Goal: Transaction & Acquisition: Purchase product/service

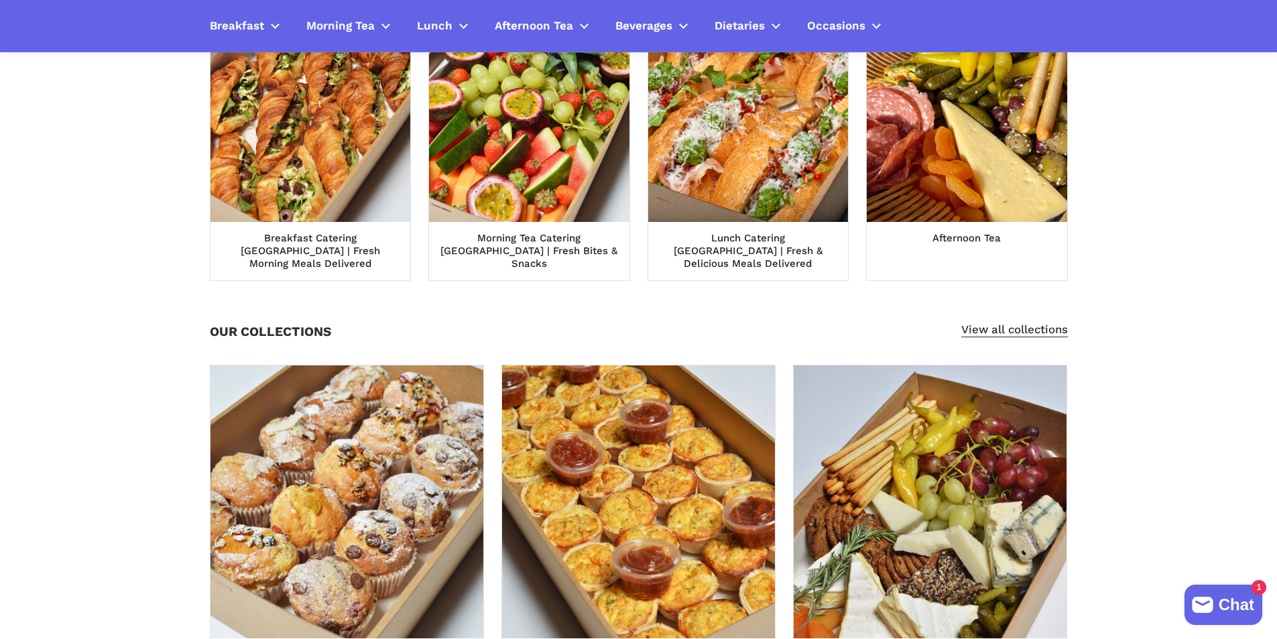
scroll to position [536, 0]
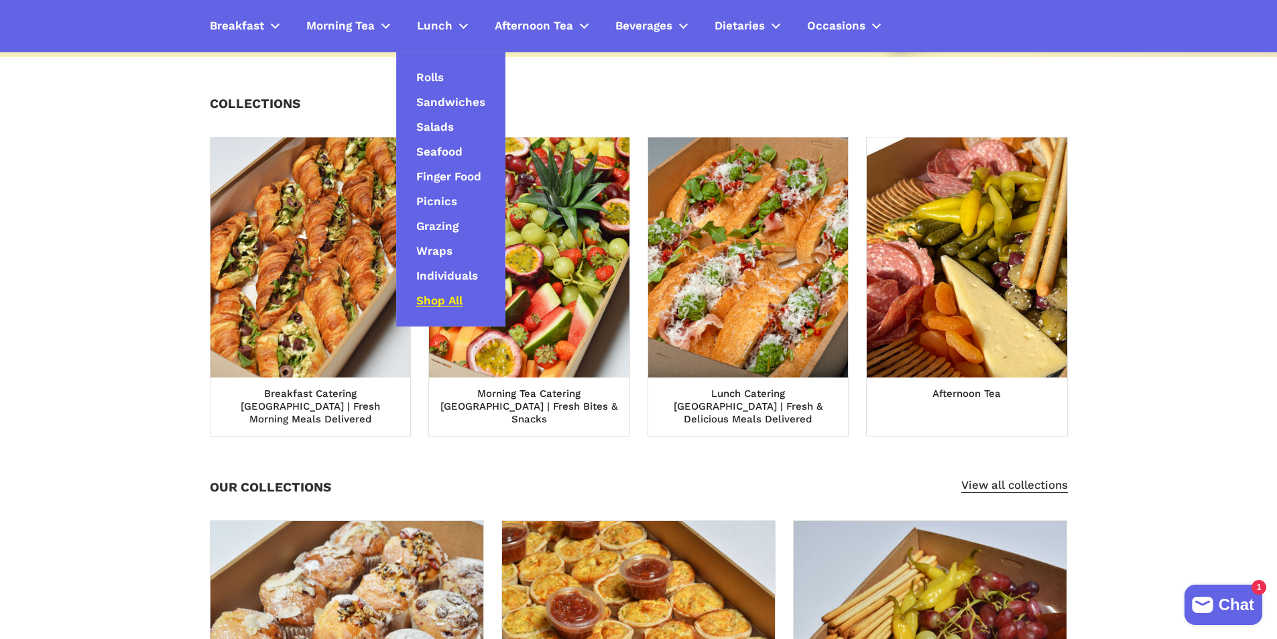
click at [454, 302] on span "Shop All" at bounding box center [439, 301] width 46 height 15
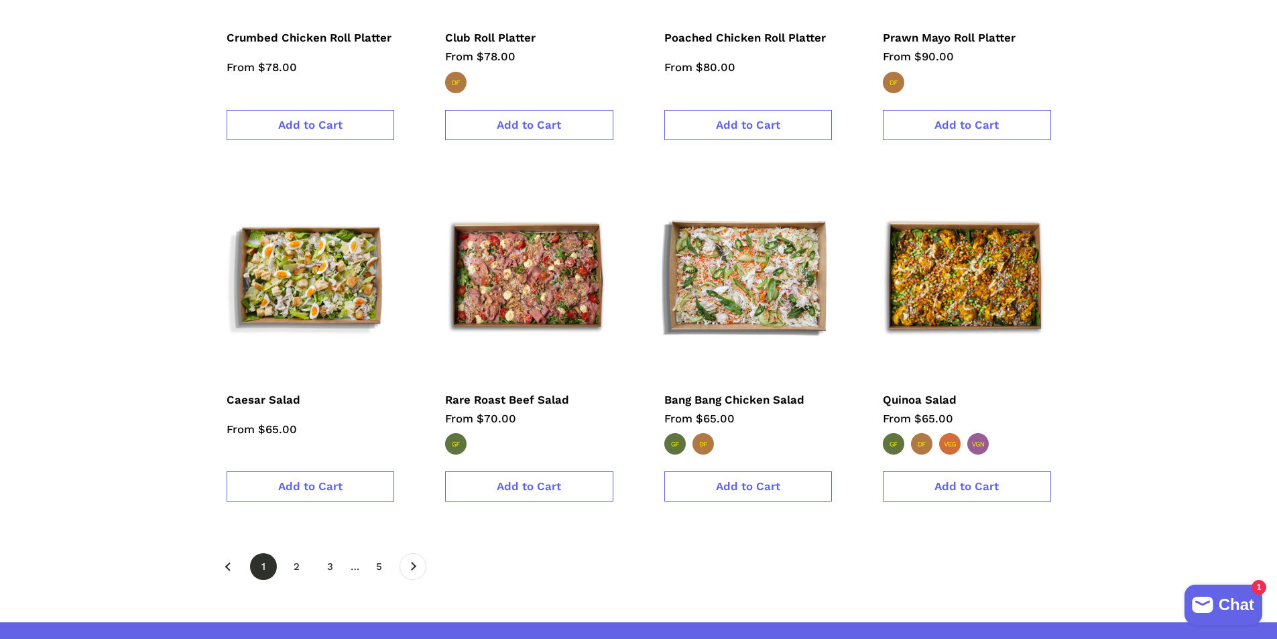
scroll to position [2145, 0]
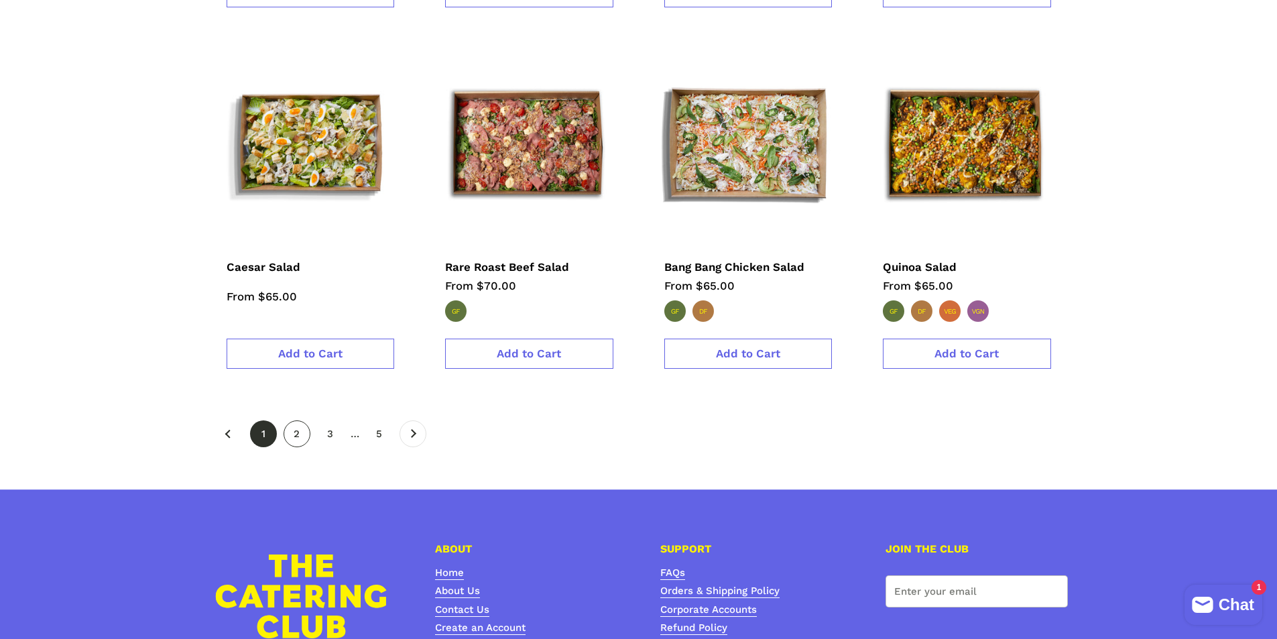
click at [290, 420] on link "page 2" at bounding box center [297, 433] width 27 height 27
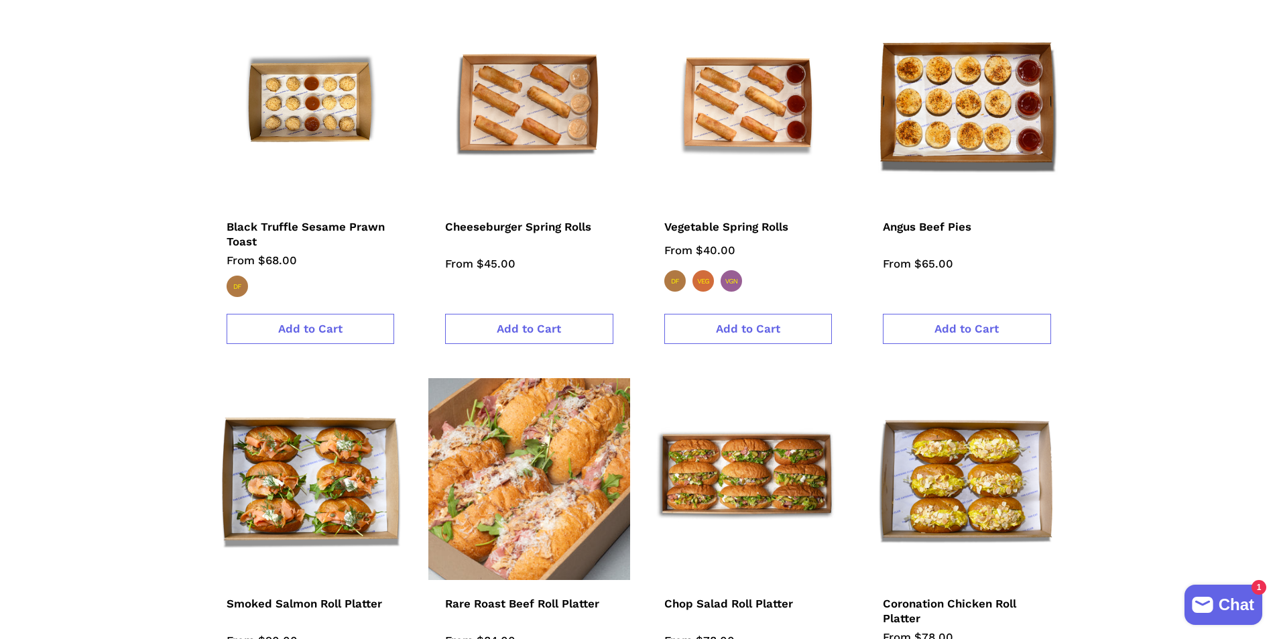
scroll to position [2011, 0]
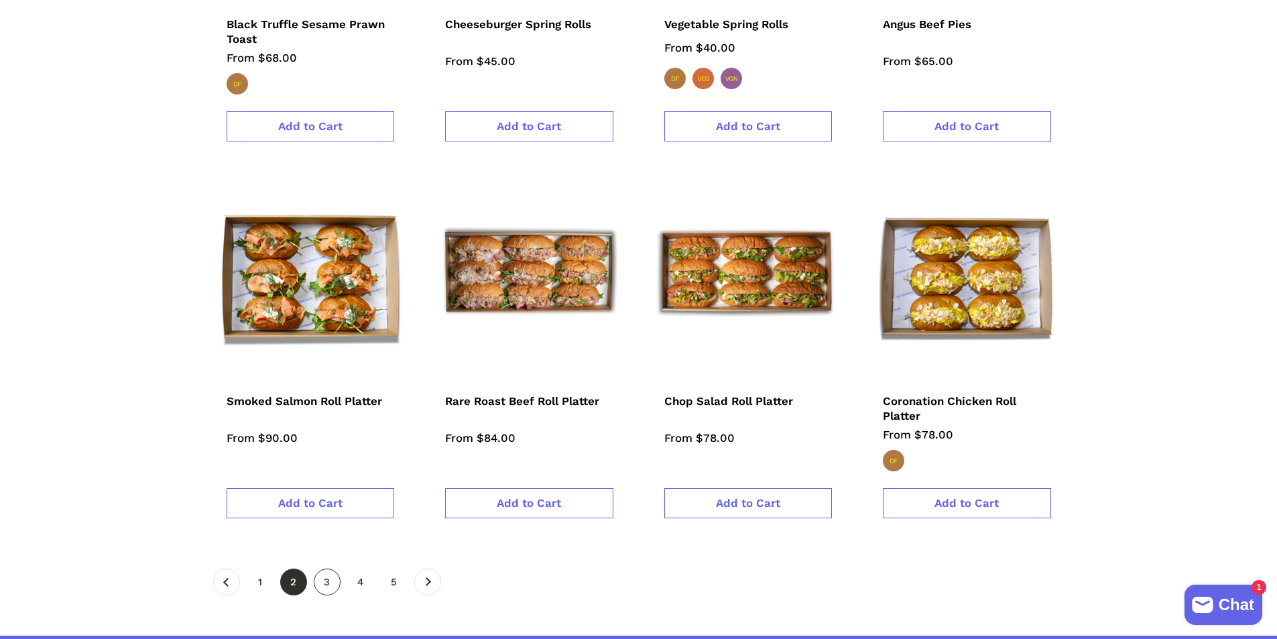
click at [326, 568] on link "page 3" at bounding box center [327, 581] width 27 height 27
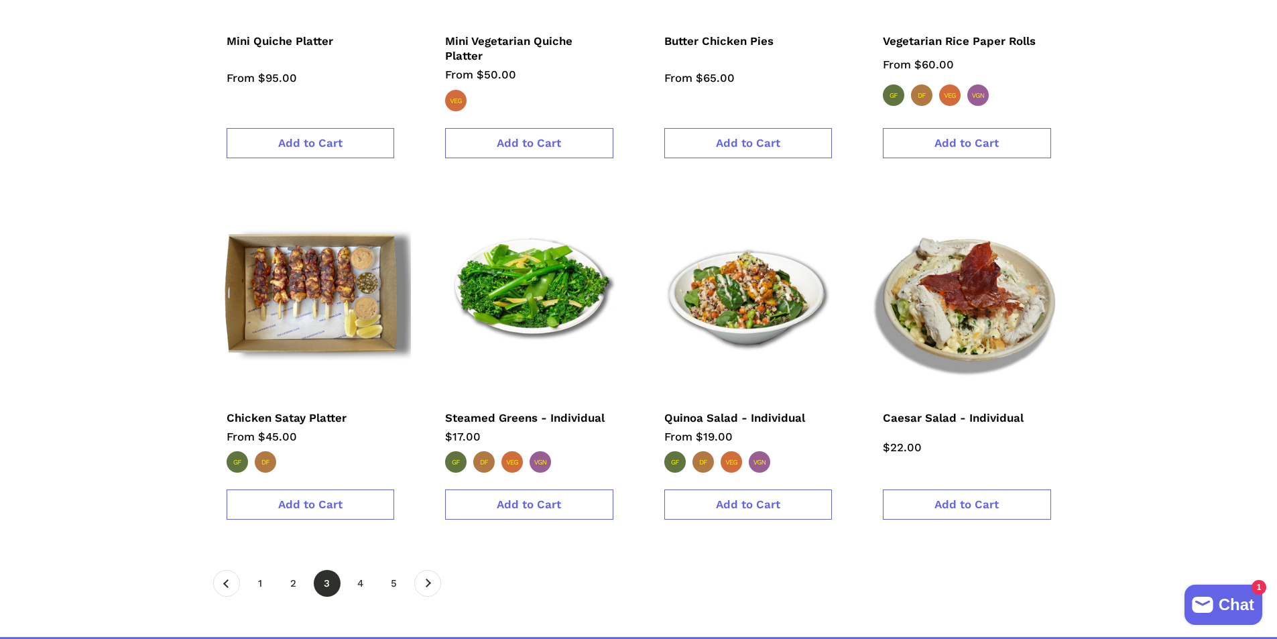
scroll to position [2078, 0]
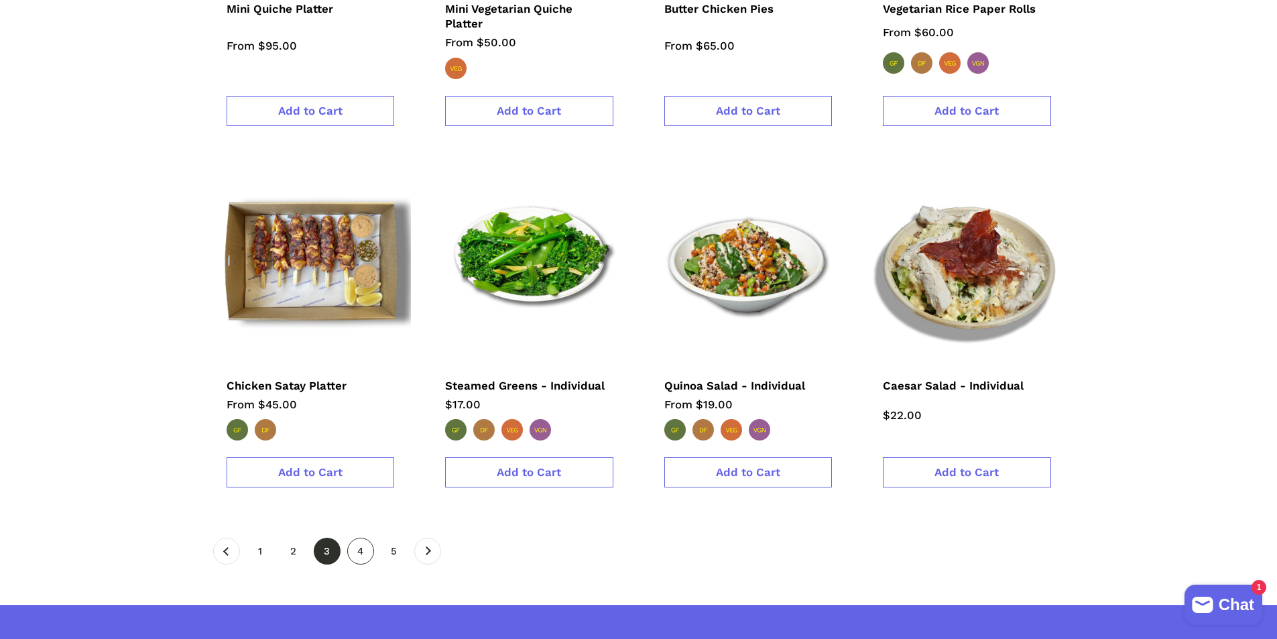
click at [366, 538] on link "page 4" at bounding box center [360, 551] width 27 height 27
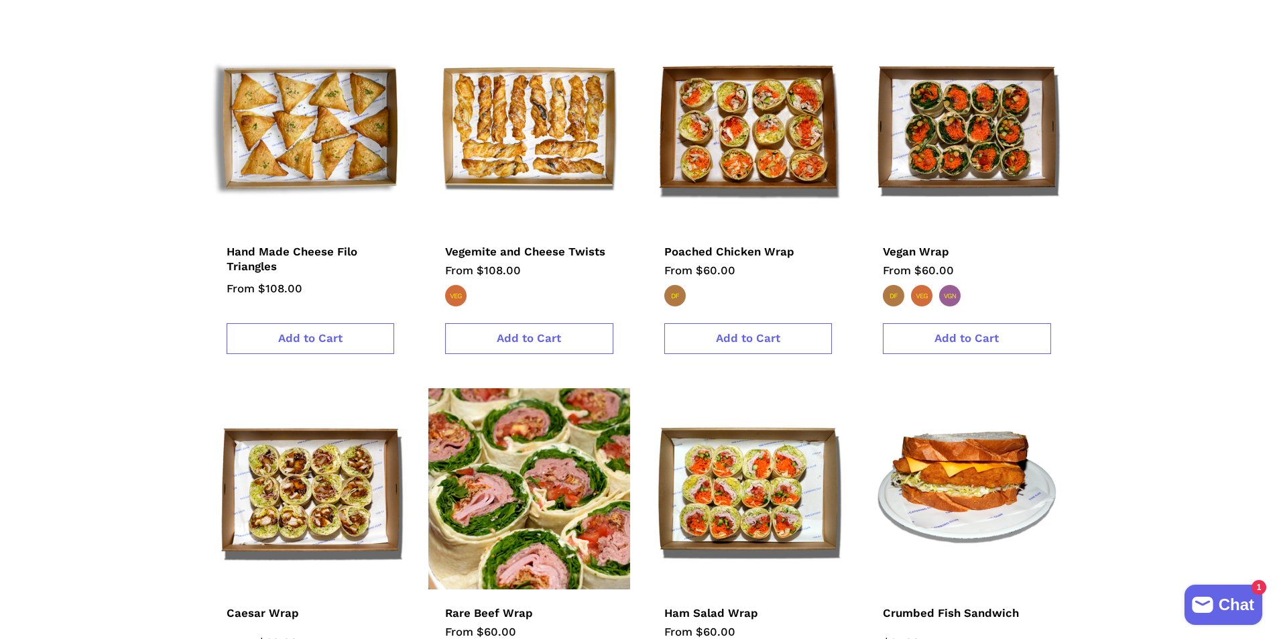
scroll to position [2078, 0]
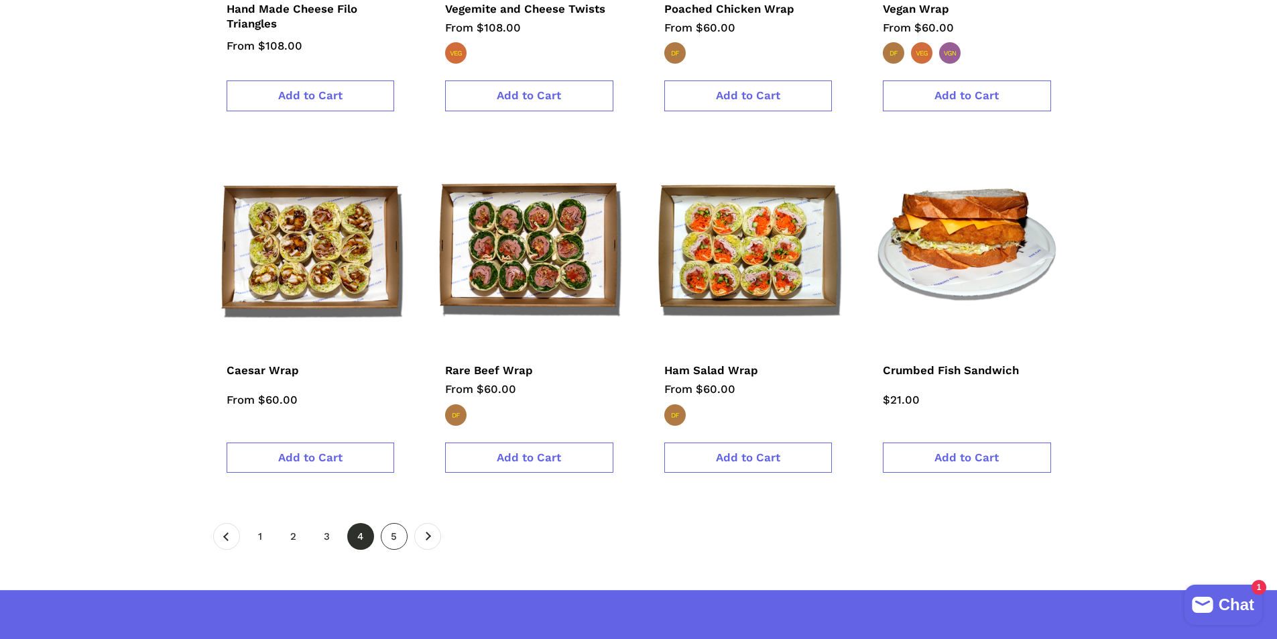
click at [396, 523] on link "page 5" at bounding box center [394, 536] width 27 height 27
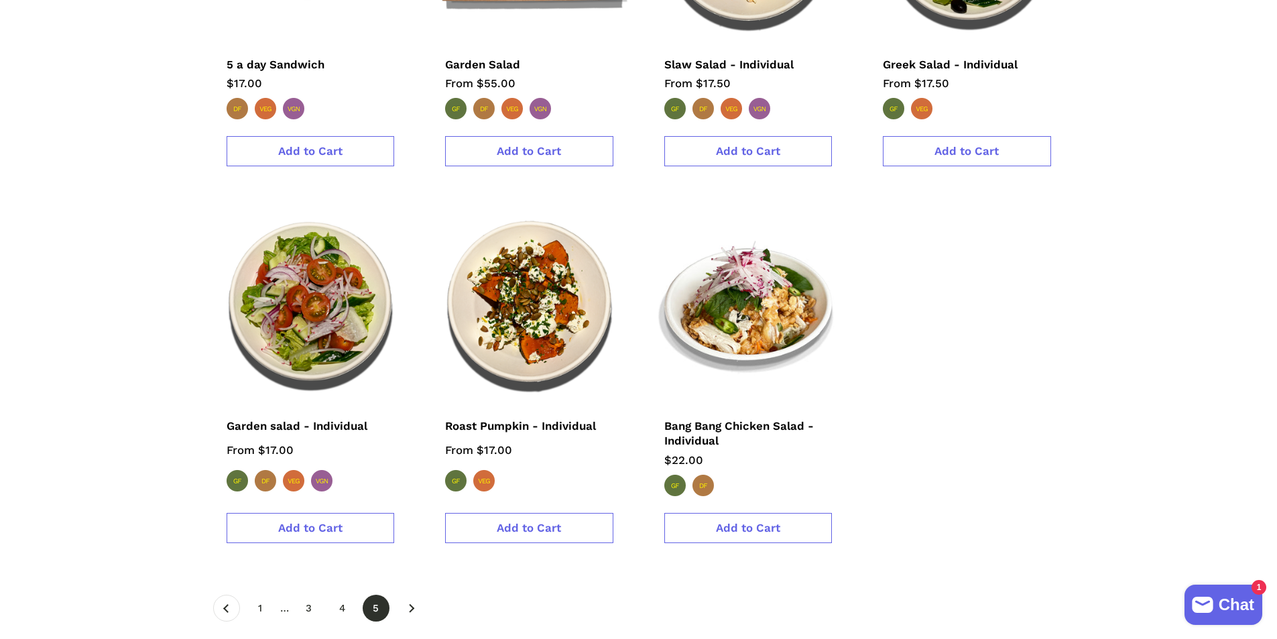
scroll to position [1139, 0]
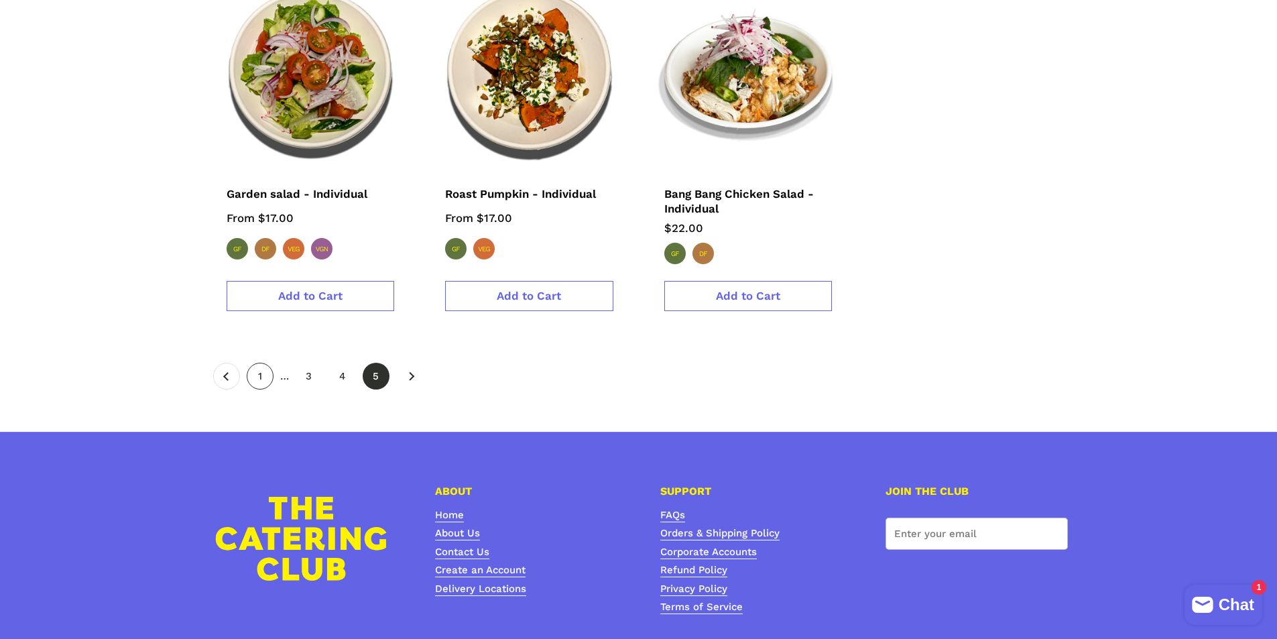
click at [263, 363] on link "page 1" at bounding box center [260, 376] width 27 height 27
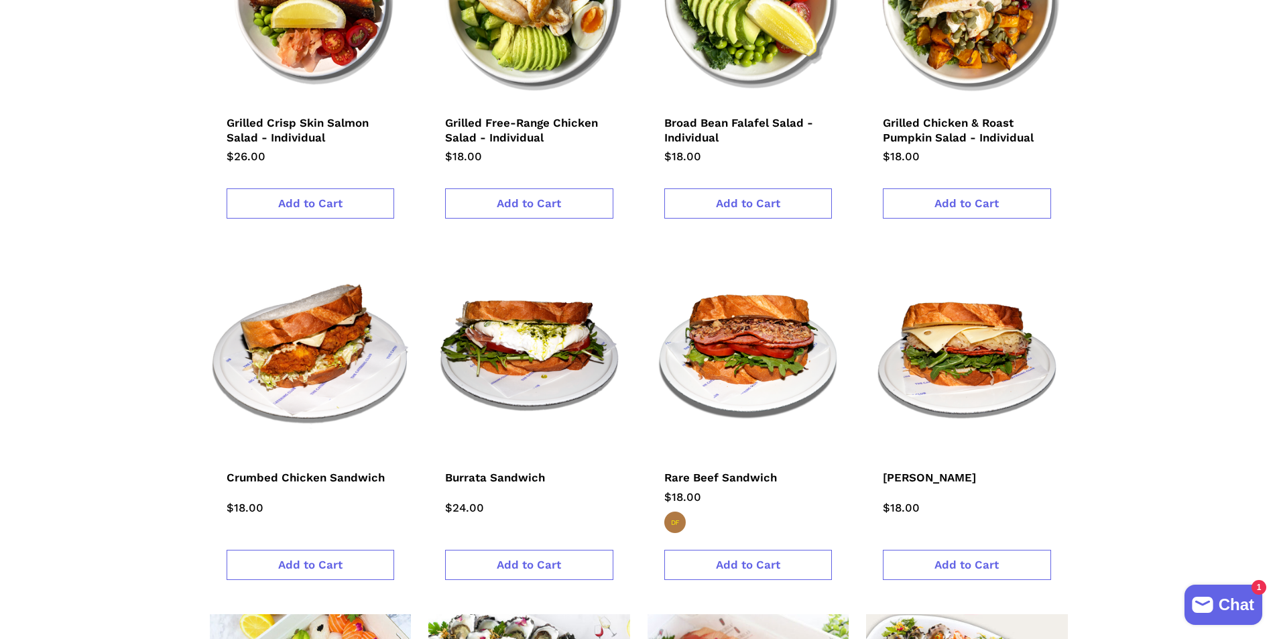
scroll to position [1139, 0]
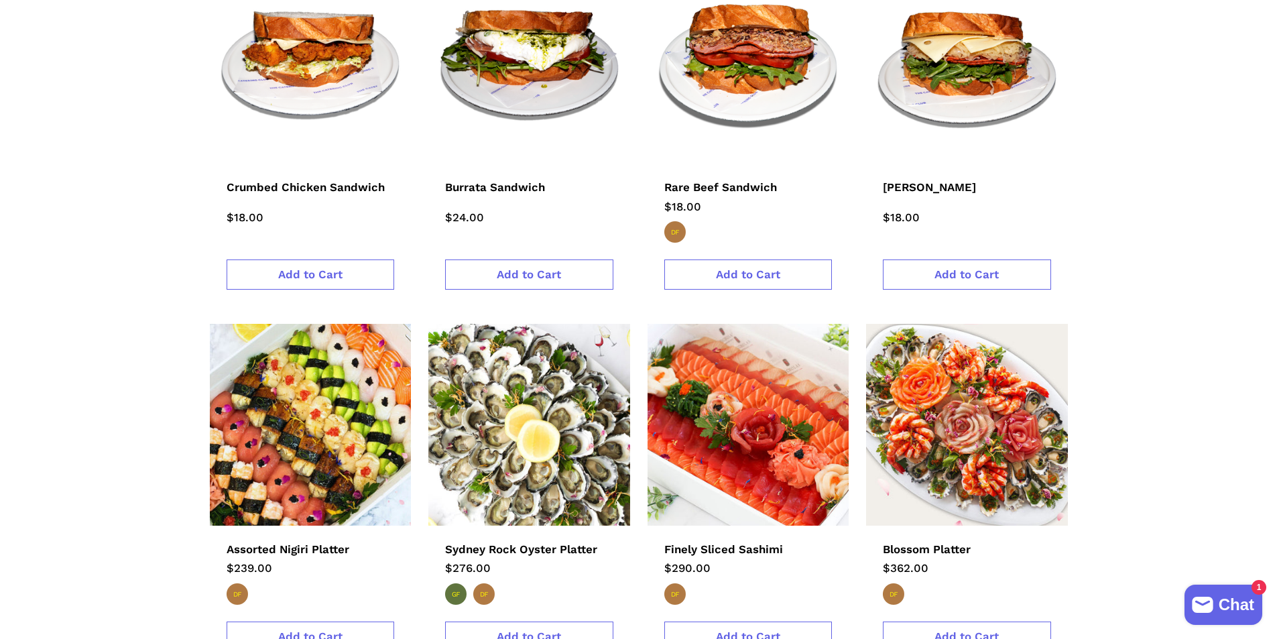
click at [351, 365] on img at bounding box center [310, 425] width 222 height 222
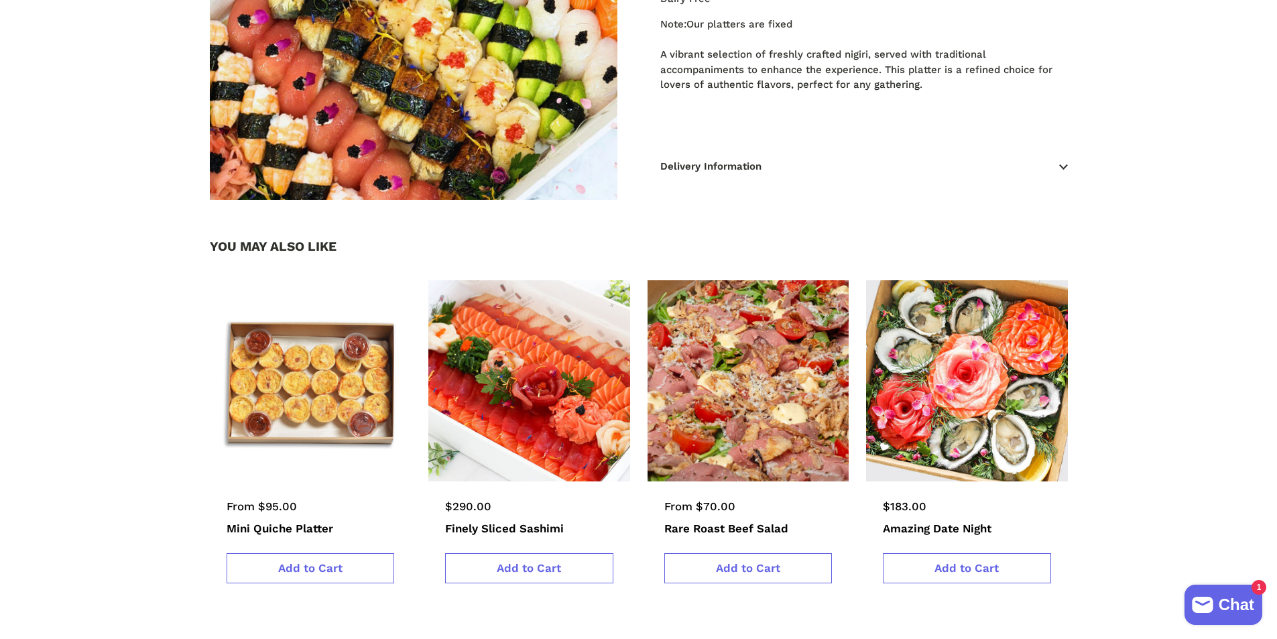
scroll to position [469, 0]
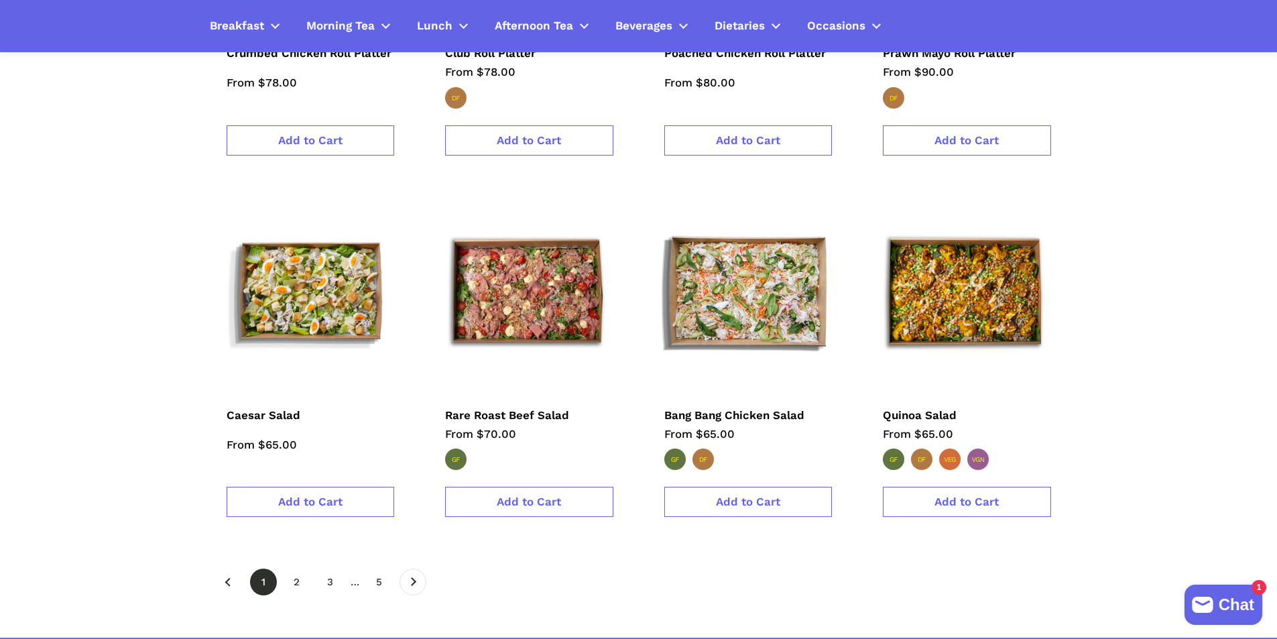
scroll to position [1944, 0]
